Goal: Obtain resource: Download file/media

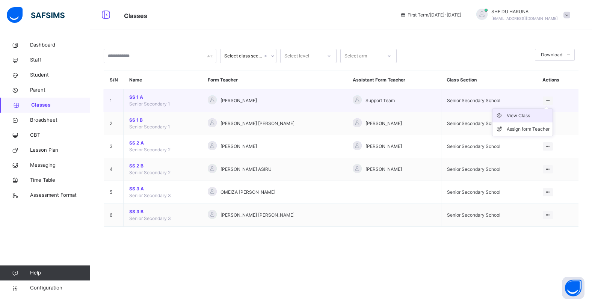
click at [523, 115] on div "View Class" at bounding box center [528, 116] width 43 height 8
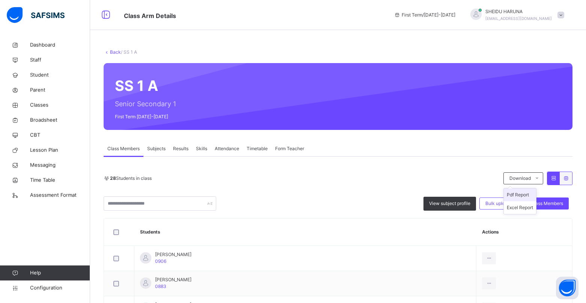
click at [527, 197] on li "Pdf Report" at bounding box center [520, 195] width 32 height 13
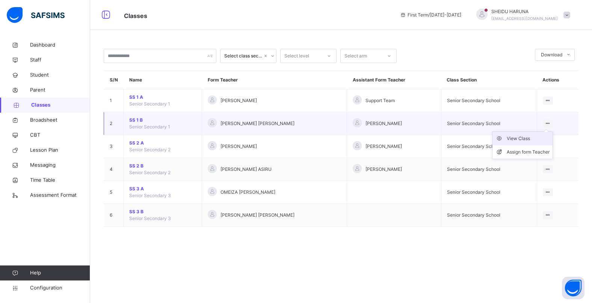
click at [517, 139] on div "View Class" at bounding box center [528, 139] width 43 height 8
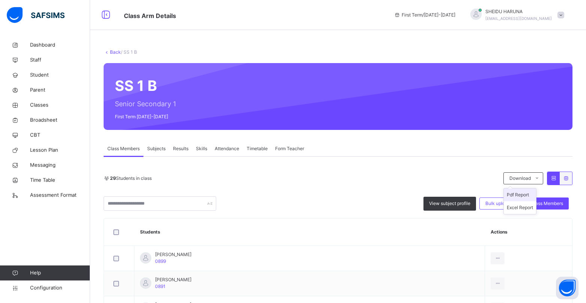
click at [525, 194] on li "Pdf Report" at bounding box center [520, 195] width 32 height 13
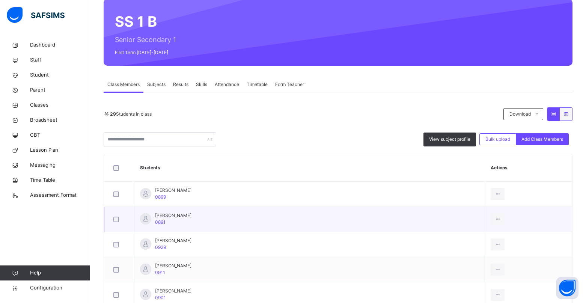
scroll to position [113, 0]
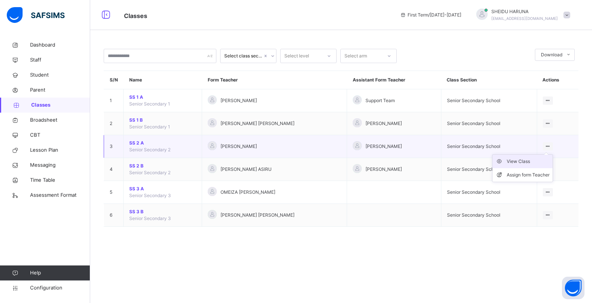
click at [516, 162] on div "View Class" at bounding box center [528, 162] width 43 height 8
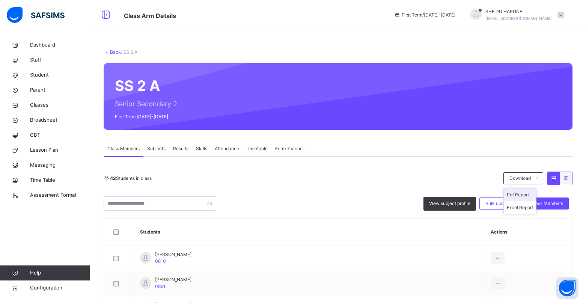
click at [530, 196] on li "Pdf Report" at bounding box center [520, 195] width 32 height 13
click at [523, 196] on li "Pdf Report" at bounding box center [520, 195] width 32 height 13
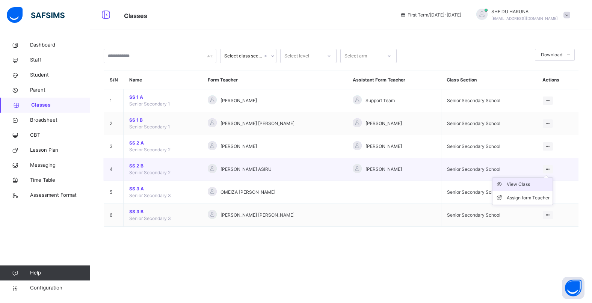
click at [520, 183] on div "View Class" at bounding box center [528, 185] width 43 height 8
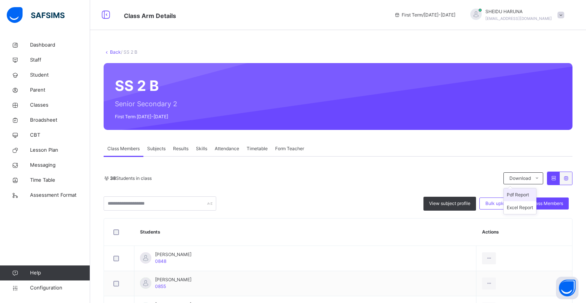
click at [529, 194] on li "Pdf Report" at bounding box center [520, 195] width 32 height 13
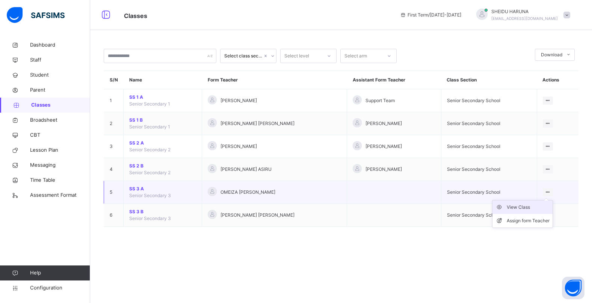
click at [520, 206] on div "View Class" at bounding box center [528, 208] width 43 height 8
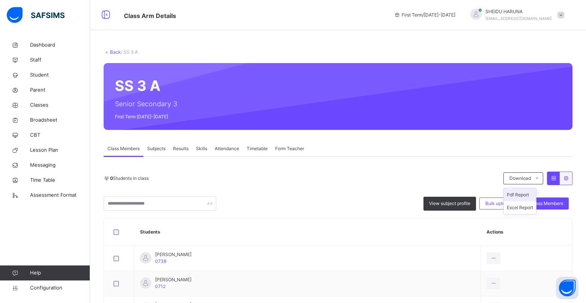
click at [530, 196] on li "Pdf Report" at bounding box center [520, 195] width 32 height 13
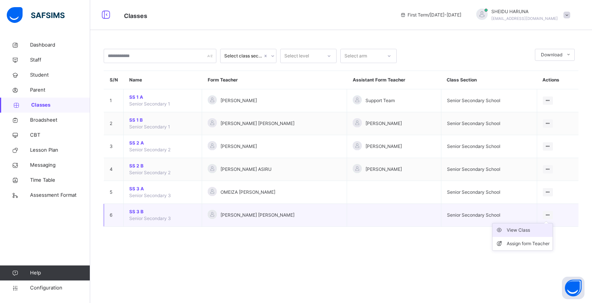
click at [515, 229] on div "View Class" at bounding box center [528, 231] width 43 height 8
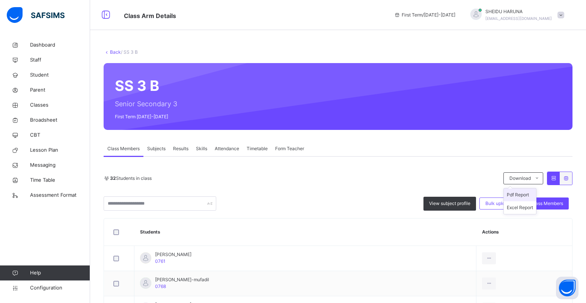
click at [530, 196] on li "Pdf Report" at bounding box center [520, 195] width 32 height 13
